Goal: Transaction & Acquisition: Subscribe to service/newsletter

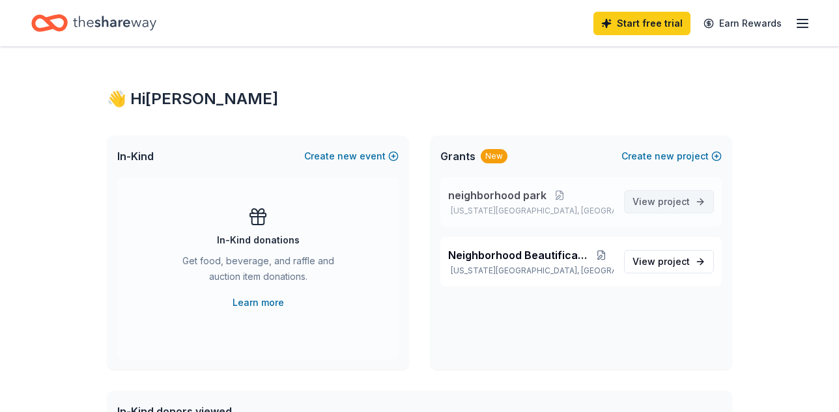
click at [670, 206] on span "project" at bounding box center [674, 201] width 32 height 11
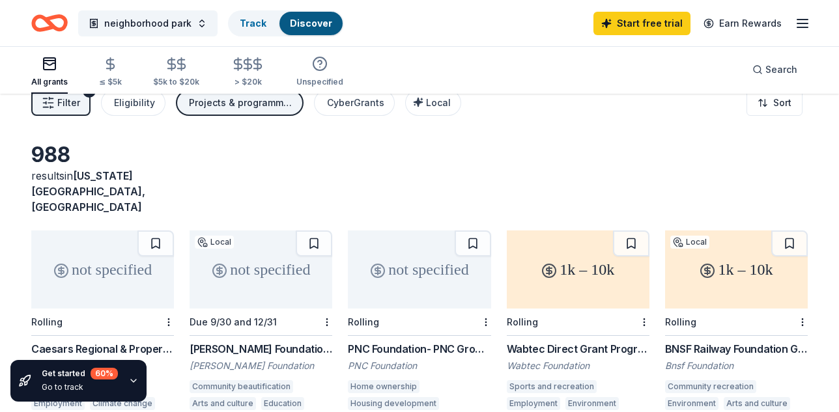
scroll to position [133, 0]
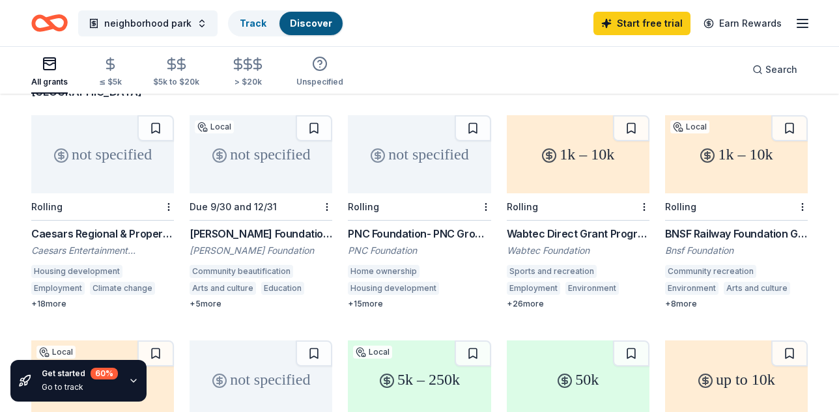
click at [125, 137] on div "not specified" at bounding box center [102, 154] width 143 height 78
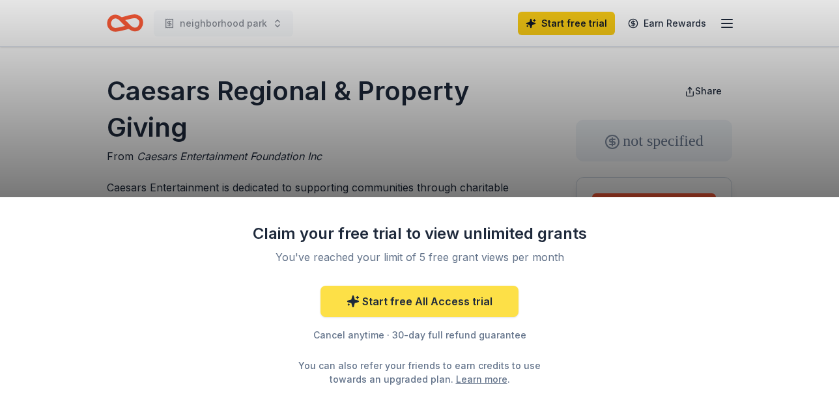
click at [482, 305] on link "Start free All Access trial" at bounding box center [419, 301] width 198 height 31
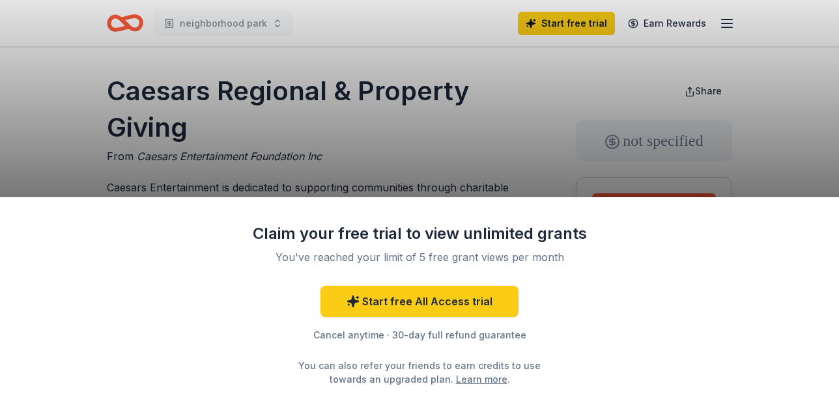
click at [538, 130] on div "Claim your free trial to view unlimited grants You've reached your limit of 5 f…" at bounding box center [419, 206] width 839 height 412
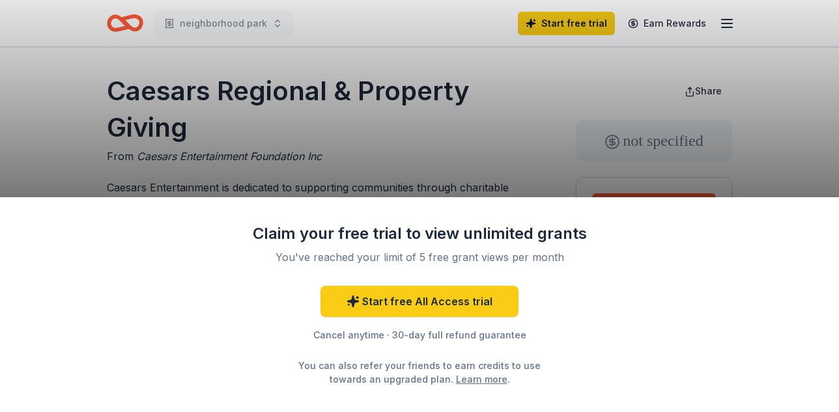
click at [206, 152] on div "Claim your free trial to view unlimited grants You've reached your limit of 5 f…" at bounding box center [419, 206] width 839 height 412
click at [92, 272] on div "Claim your free trial to view unlimited grants You've reached your limit of 5 f…" at bounding box center [419, 304] width 839 height 215
